Goal: Task Accomplishment & Management: Use online tool/utility

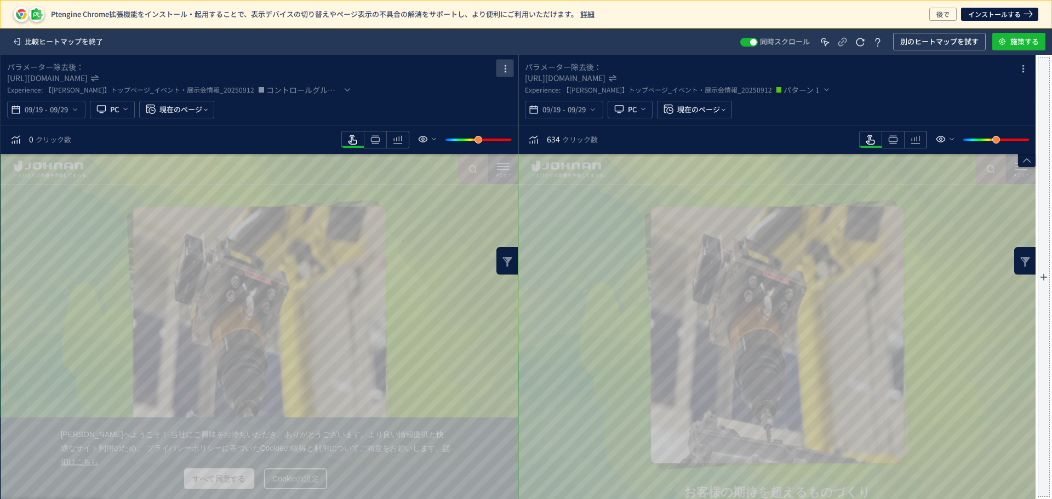
drag, startPoint x: 502, startPoint y: 73, endPoint x: 500, endPoint y: 232, distance: 159.4
click at [502, 73] on icon "heatmap-box" at bounding box center [504, 68] width 13 height 13
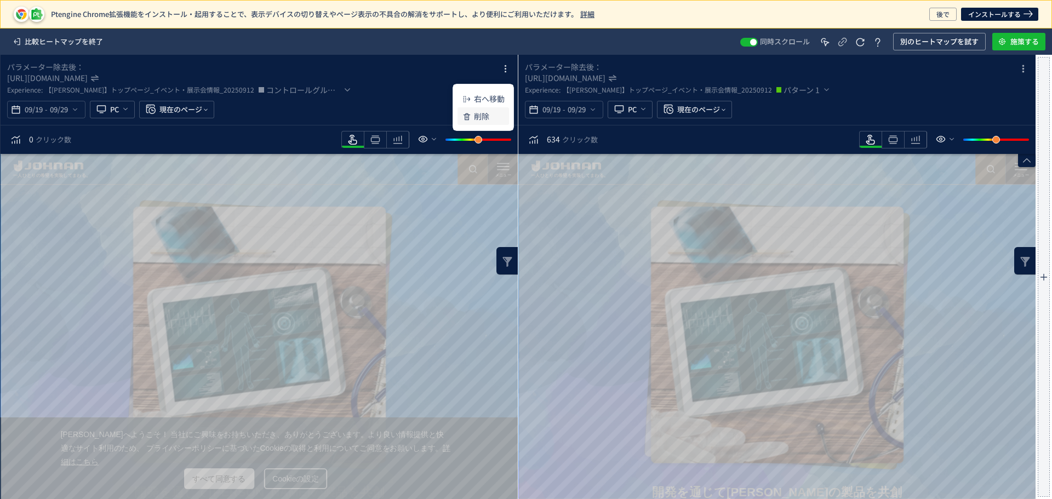
drag, startPoint x: 474, startPoint y: 117, endPoint x: 475, endPoint y: 126, distance: 9.4
click at [472, 119] on li "削除" at bounding box center [482, 116] width 51 height 18
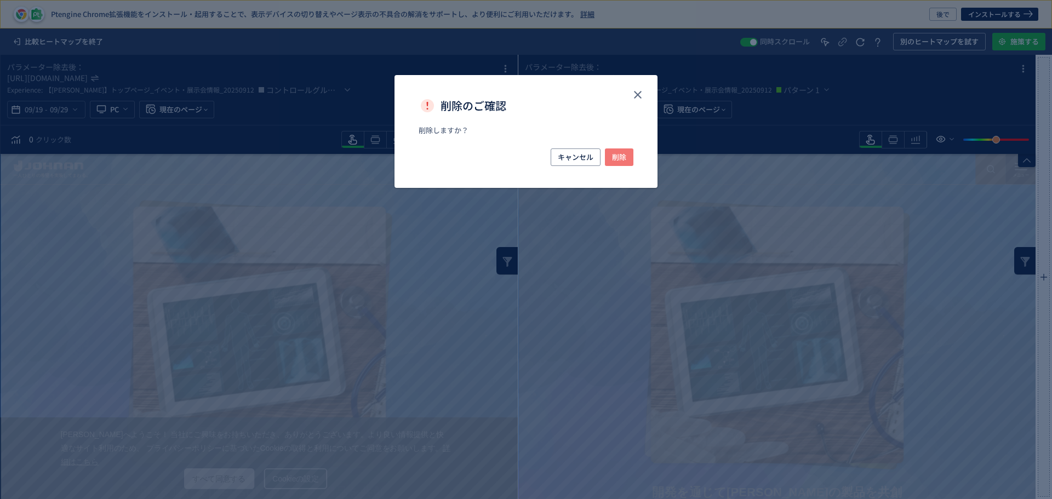
drag, startPoint x: 617, startPoint y: 156, endPoint x: 681, endPoint y: 214, distance: 86.5
click at [616, 156] on span "削除" at bounding box center [619, 157] width 14 height 18
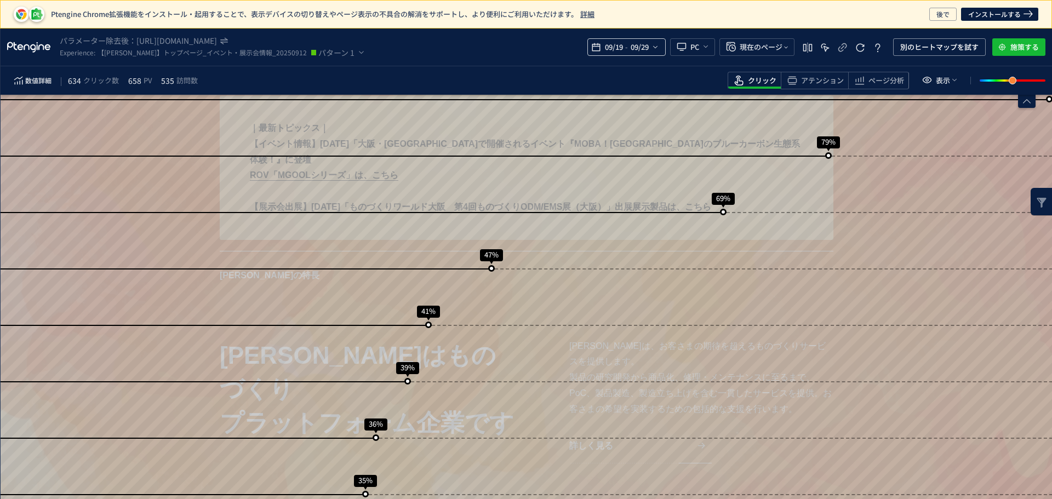
click at [653, 46] on icon "heatmap-top-bar" at bounding box center [655, 47] width 9 height 9
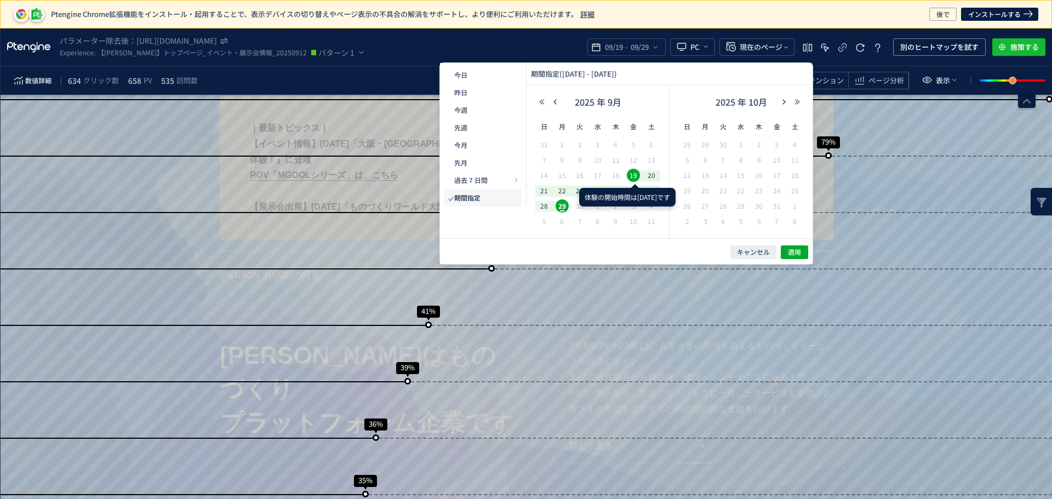
click at [628, 174] on span "19" at bounding box center [633, 175] width 13 height 13
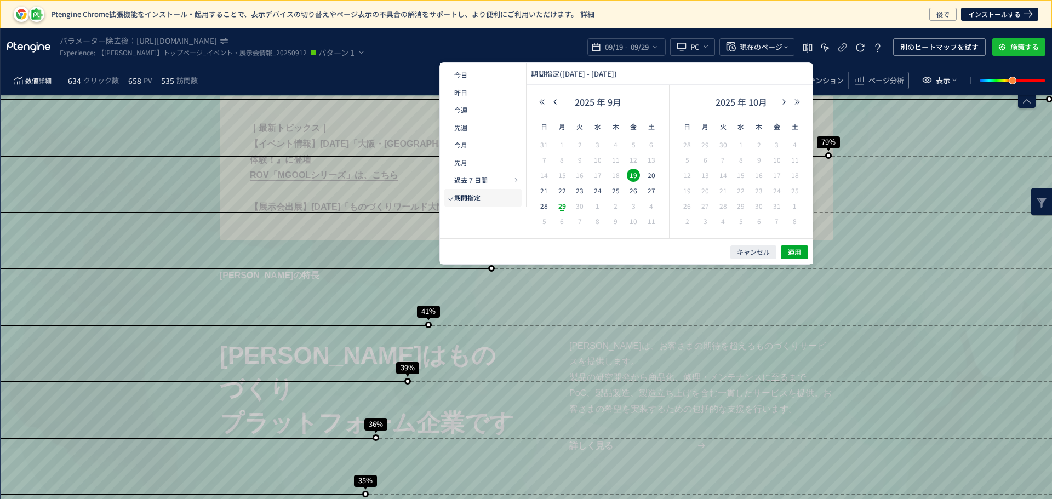
click at [561, 208] on span "29" at bounding box center [561, 205] width 13 height 13
drag, startPoint x: 795, startPoint y: 250, endPoint x: 787, endPoint y: 256, distance: 11.0
click at [796, 250] on span "適用" at bounding box center [794, 252] width 13 height 9
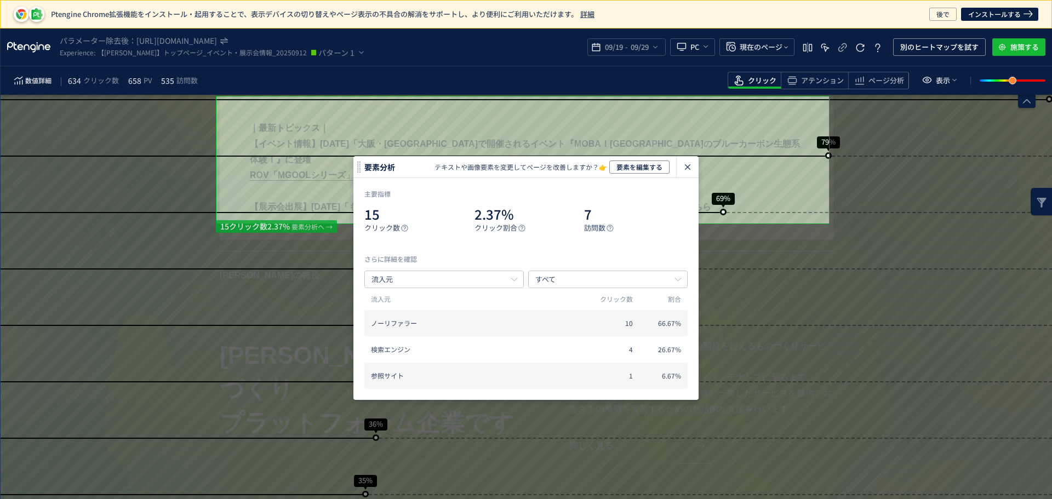
click at [688, 168] on use "heatmap-click-data-modal" at bounding box center [687, 166] width 5 height 5
